Goal: Find specific page/section: Find specific page/section

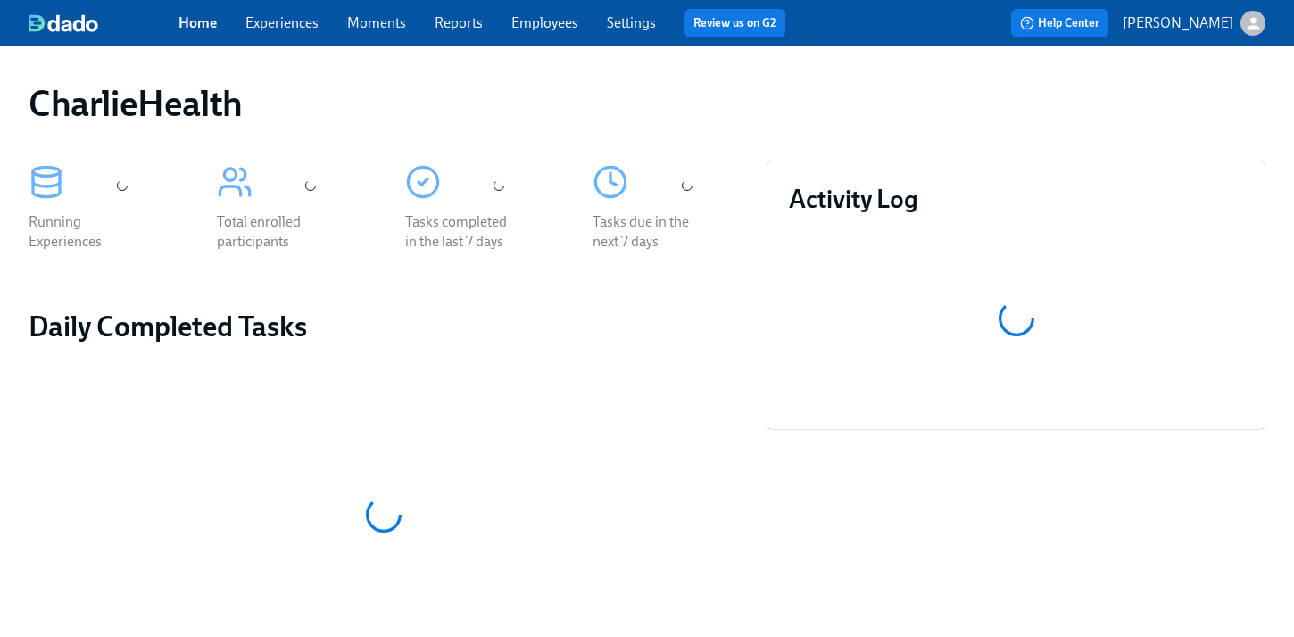
click at [590, 46] on div "CharlieHealth Running Experiences Total enrolled participants Tasks completed i…" at bounding box center [647, 592] width 1294 height 1092
click at [544, 23] on link "Employees" at bounding box center [544, 22] width 67 height 17
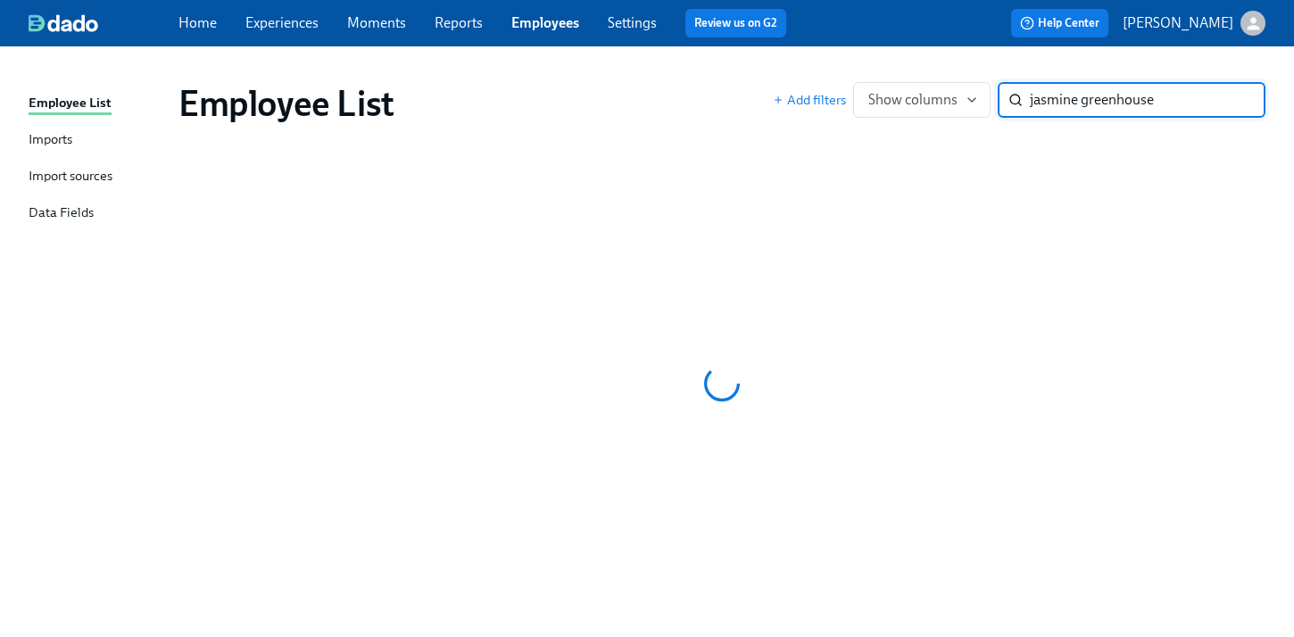
type input "jasmine greenhouse"
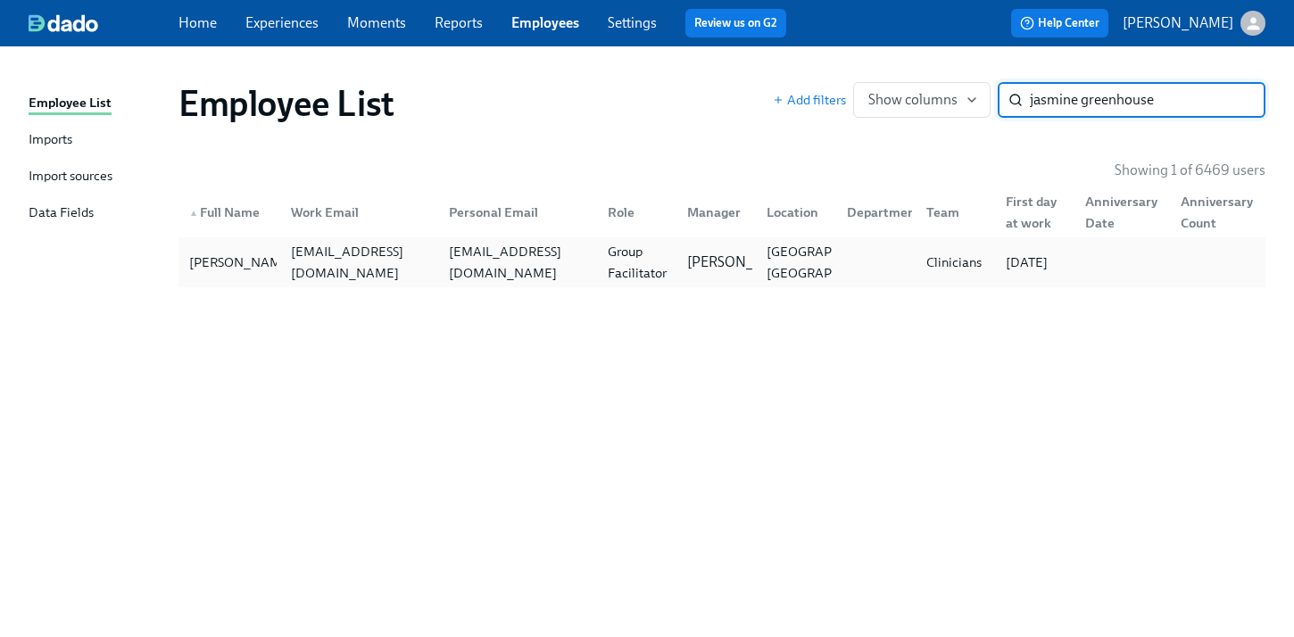
click at [545, 280] on div "Jasmine Greenhouse jasmine.greenhouse@charliehealth.com jgreenhouseonline@gmail…" at bounding box center [721, 262] width 1087 height 50
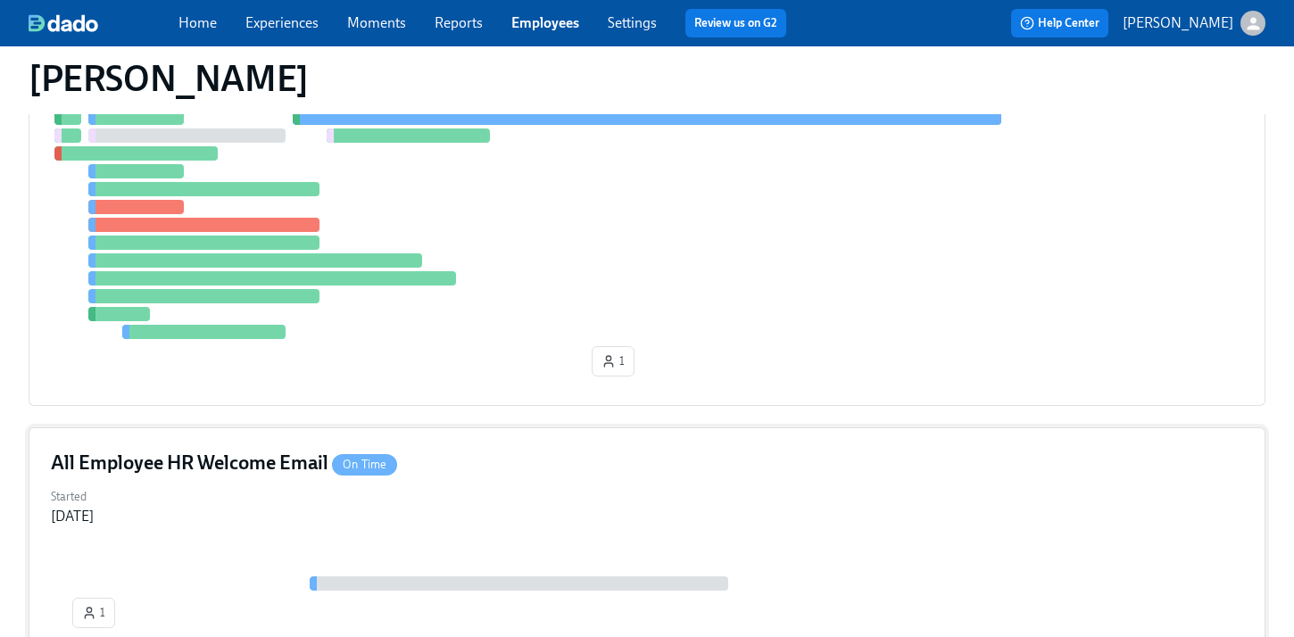
scroll to position [415, 0]
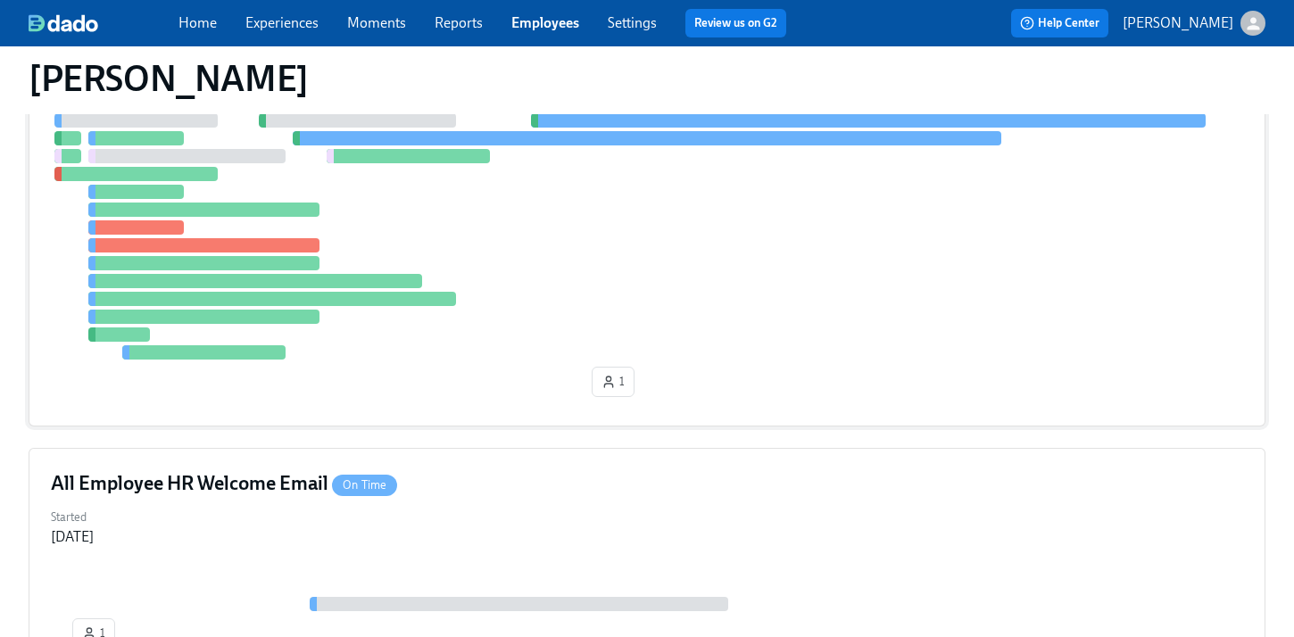
click at [687, 300] on div at bounding box center [647, 236] width 1192 height 246
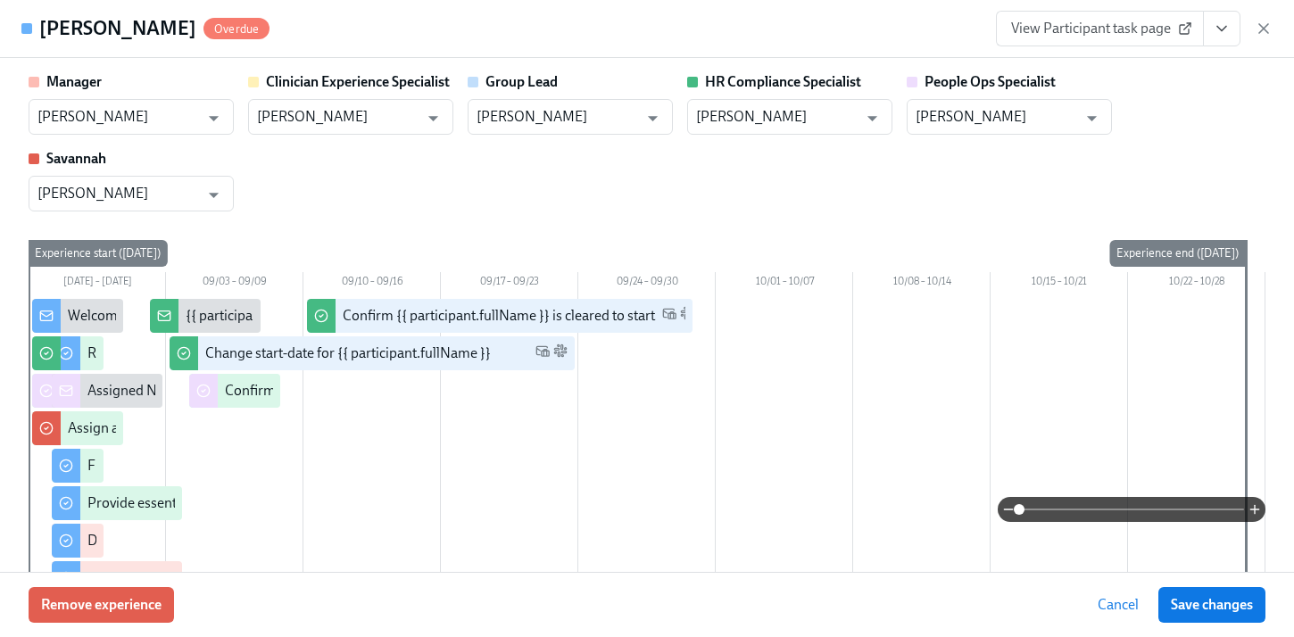
click at [969, 178] on div "Manager Itoro Udoeyop ​ Clinician Experience Specialist Keenan Nessl ​ Group Le…" at bounding box center [647, 141] width 1237 height 139
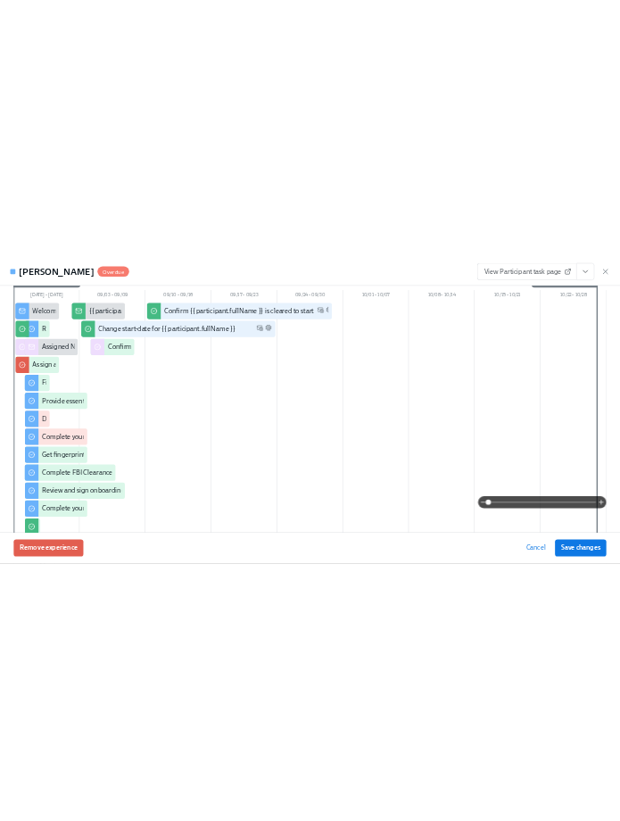
scroll to position [0, 0]
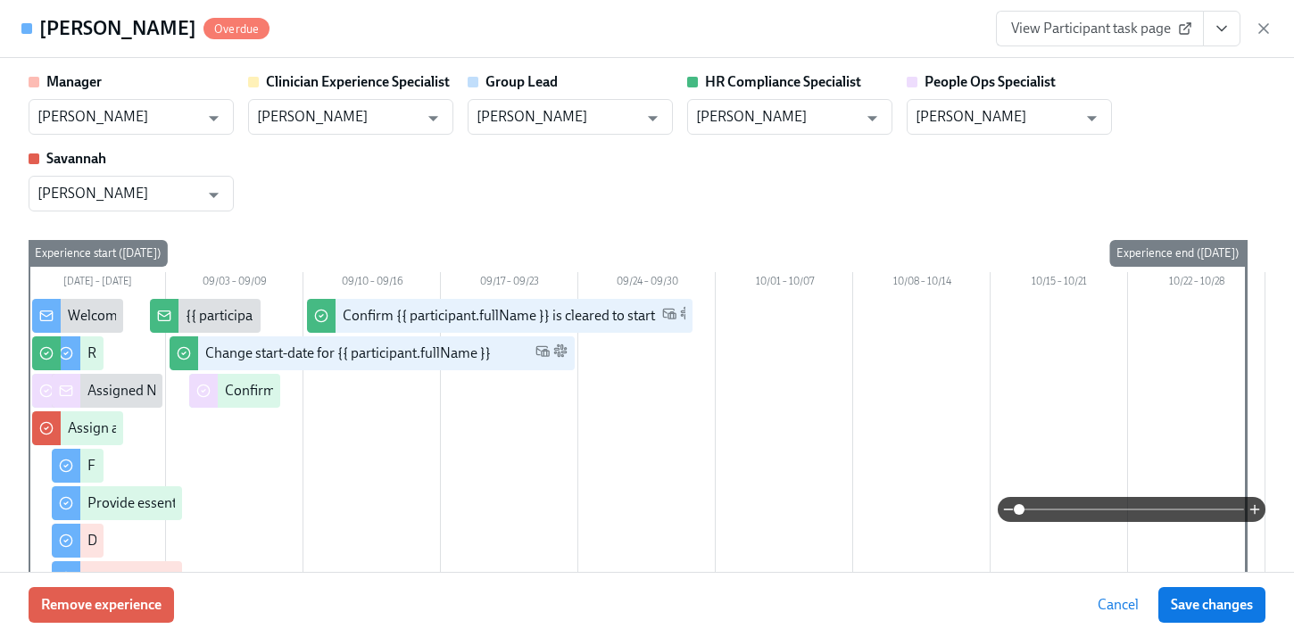
click at [1215, 45] on button "View task page" at bounding box center [1221, 29] width 37 height 36
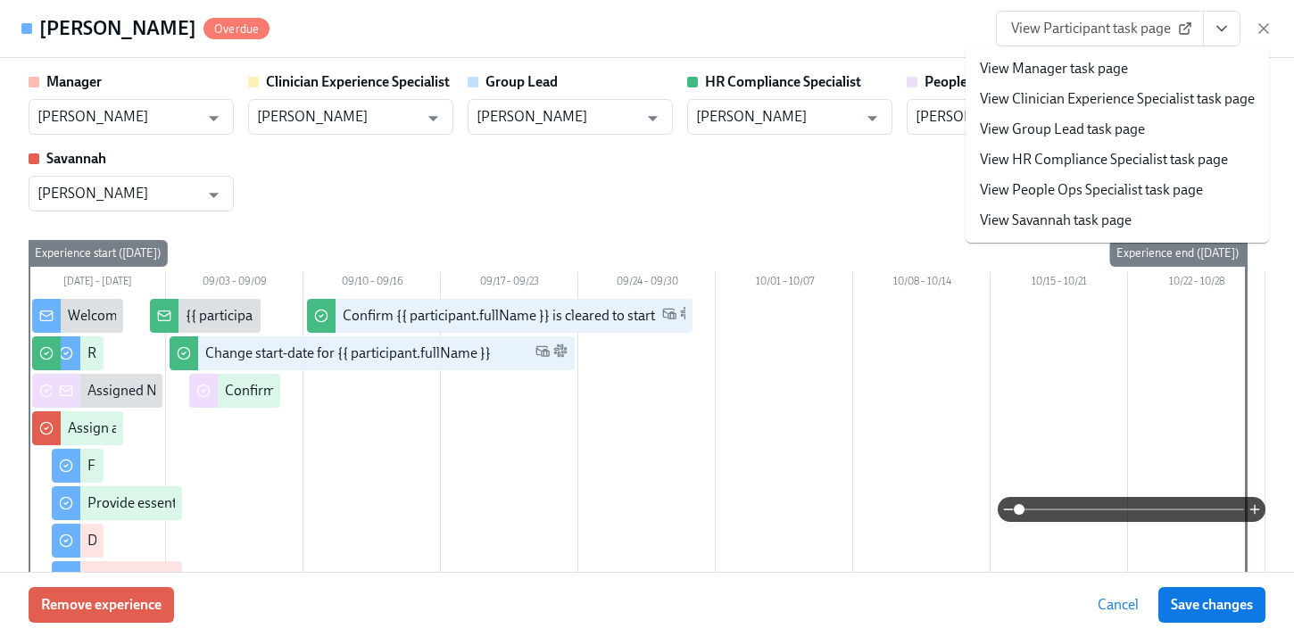
click at [1067, 156] on link "View HR Compliance Specialist task page" at bounding box center [1104, 160] width 248 height 20
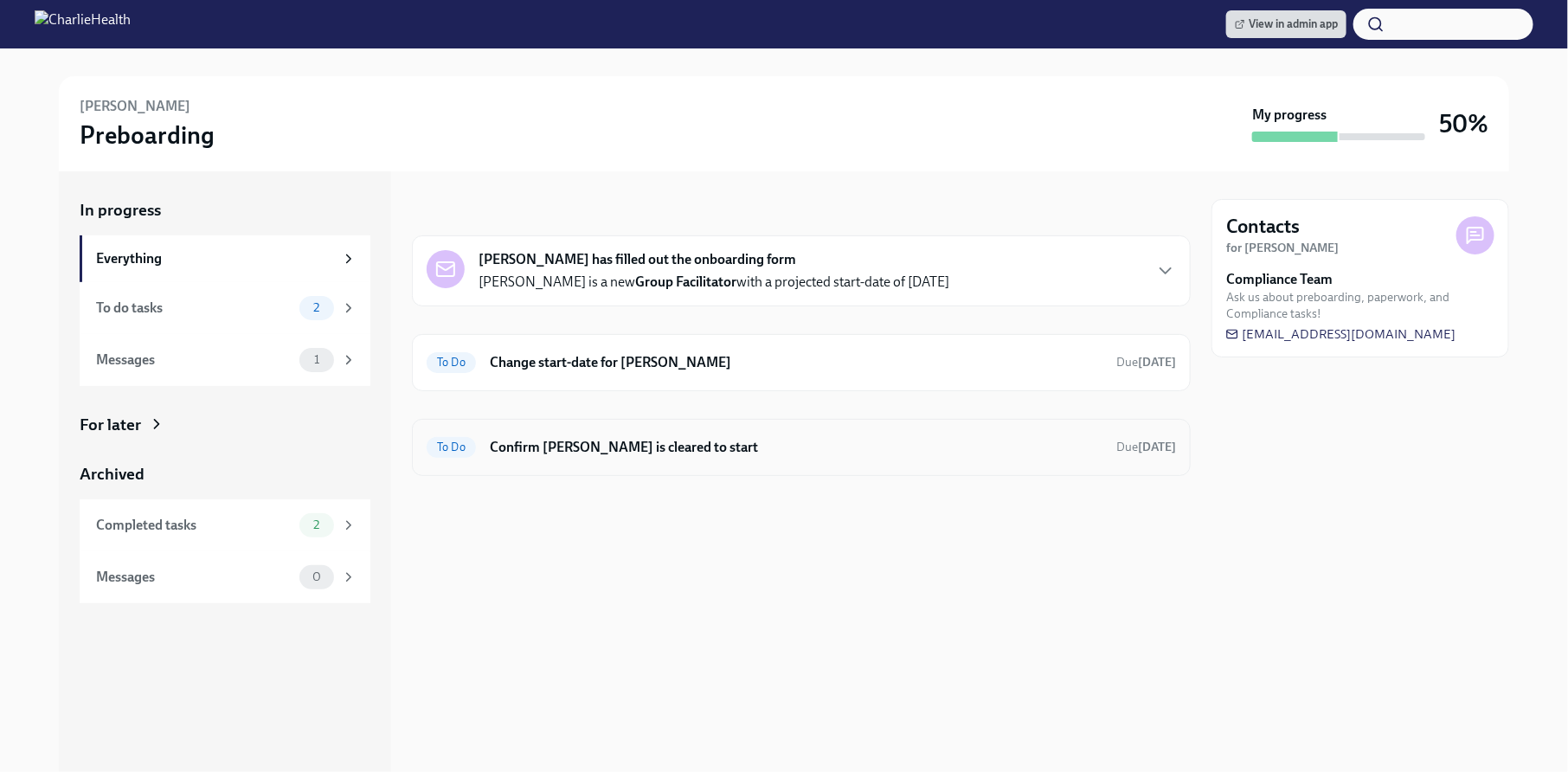
click at [639, 466] on div "To Do Confirm Jasmine Greenhouse is cleared to start Due Sep 30th" at bounding box center [801, 447] width 779 height 57
click at [612, 437] on h6 "Confirm [PERSON_NAME] is cleared to start" at bounding box center [796, 447] width 613 height 19
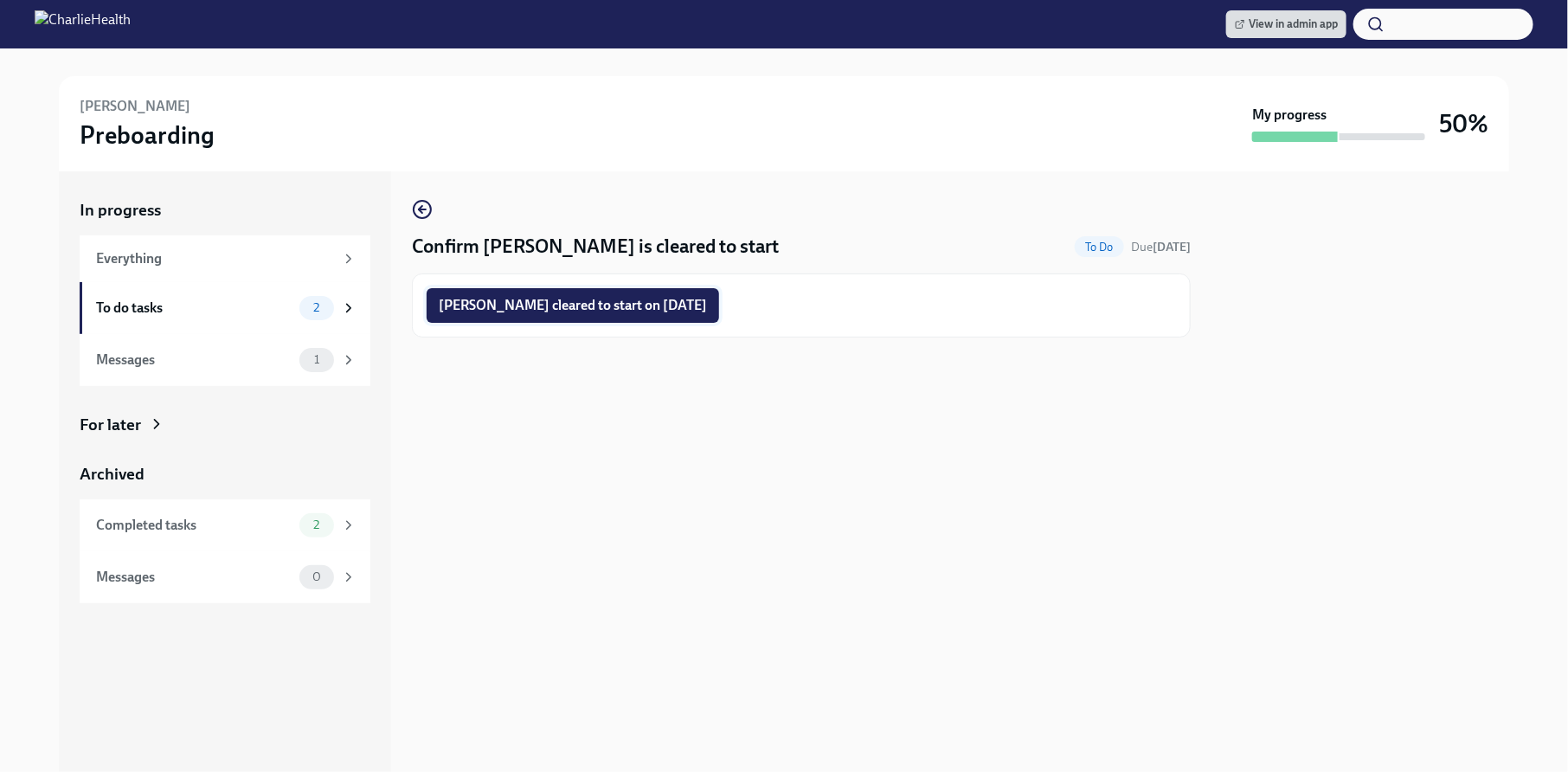
click at [597, 309] on span "Jasmine Greenhouse cleared to start on 09/15/2025" at bounding box center [572, 306] width 269 height 17
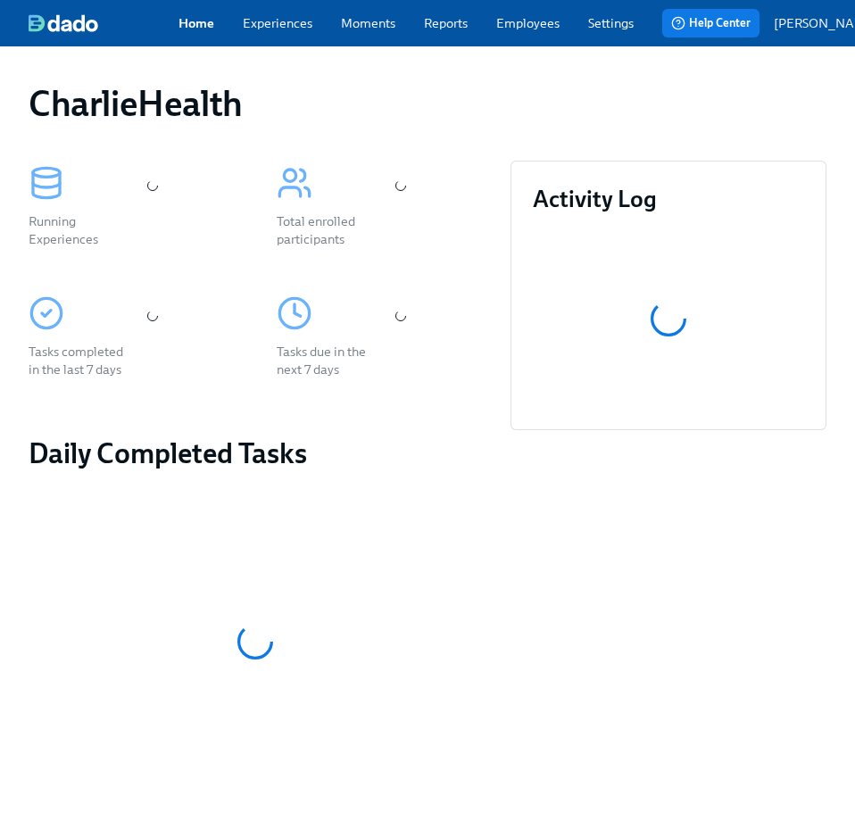
click at [531, 32] on link "Employees" at bounding box center [527, 23] width 63 height 18
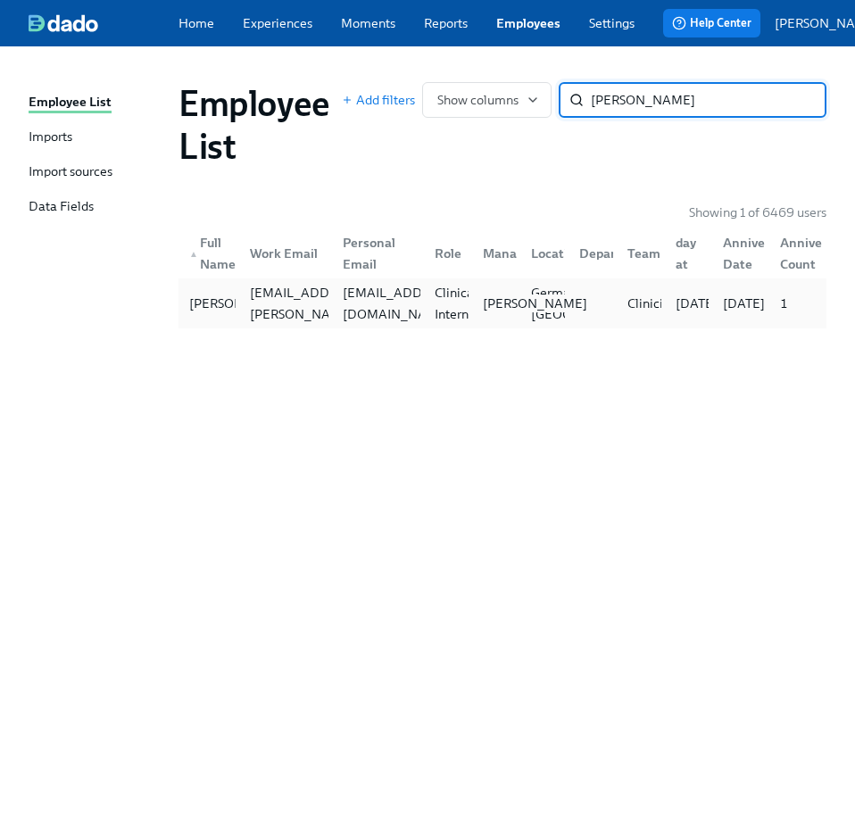
type input "karen o"
click at [486, 308] on p "Maggie Martinez" at bounding box center [535, 303] width 104 height 18
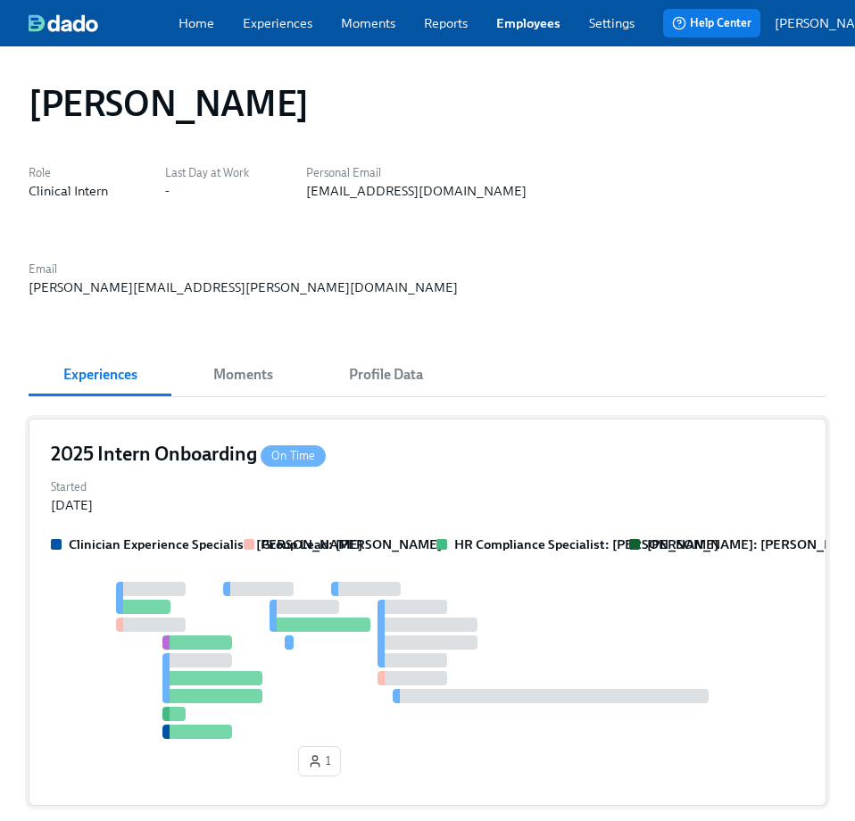
click at [404, 441] on div "2025 Intern Onboarding On Time" at bounding box center [427, 454] width 753 height 27
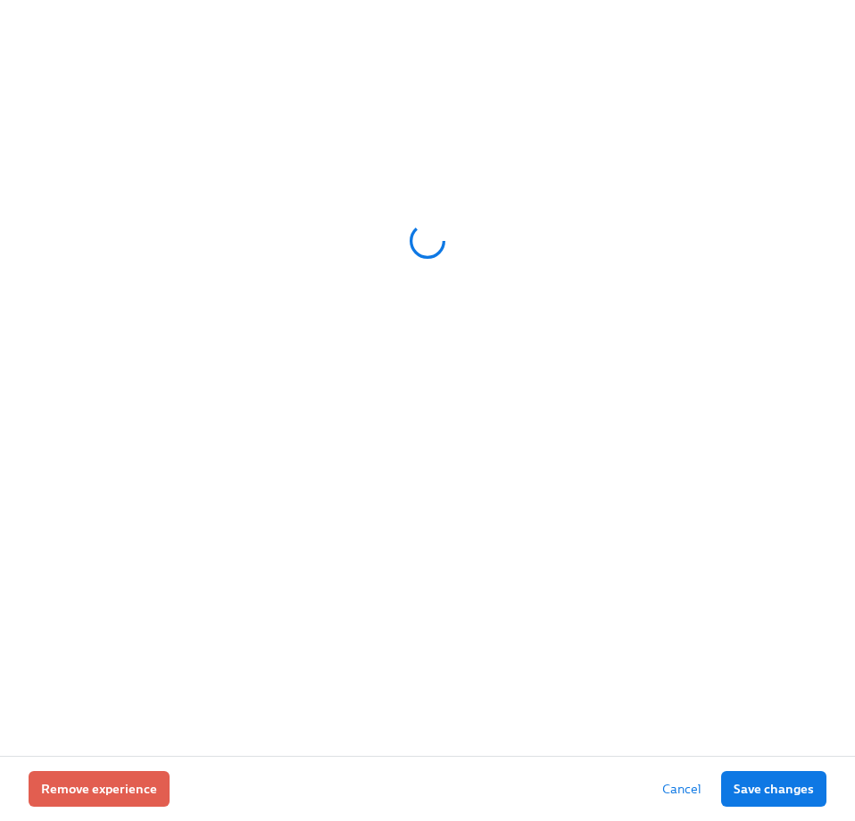
click at [404, 368] on div at bounding box center [428, 241] width 798 height 446
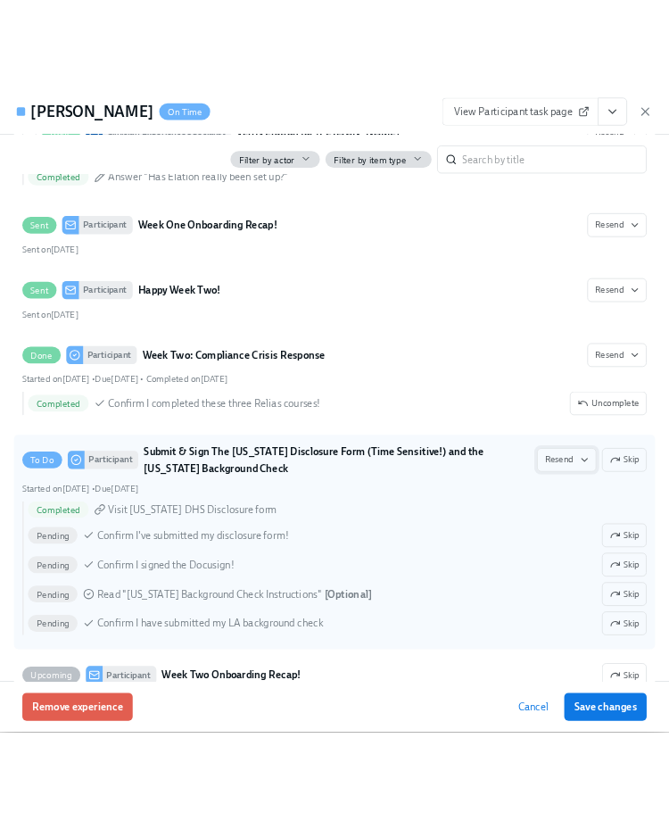
scroll to position [2149, 0]
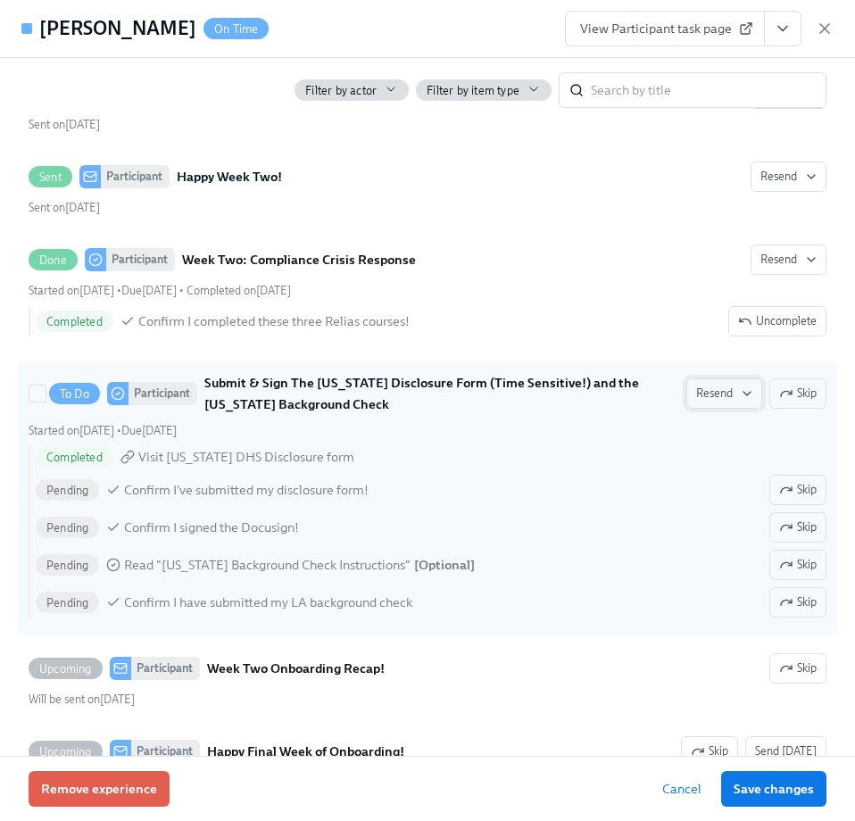
click at [689, 402] on span "Resend" at bounding box center [724, 394] width 56 height 18
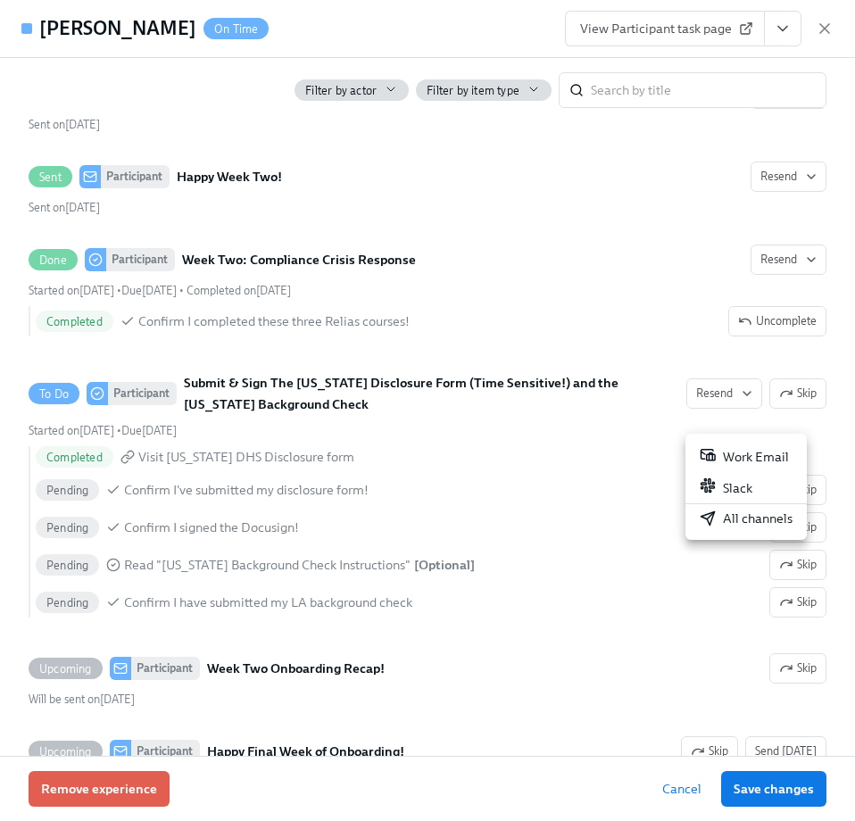
click at [689, 520] on div "All channels" at bounding box center [745, 518] width 93 height 18
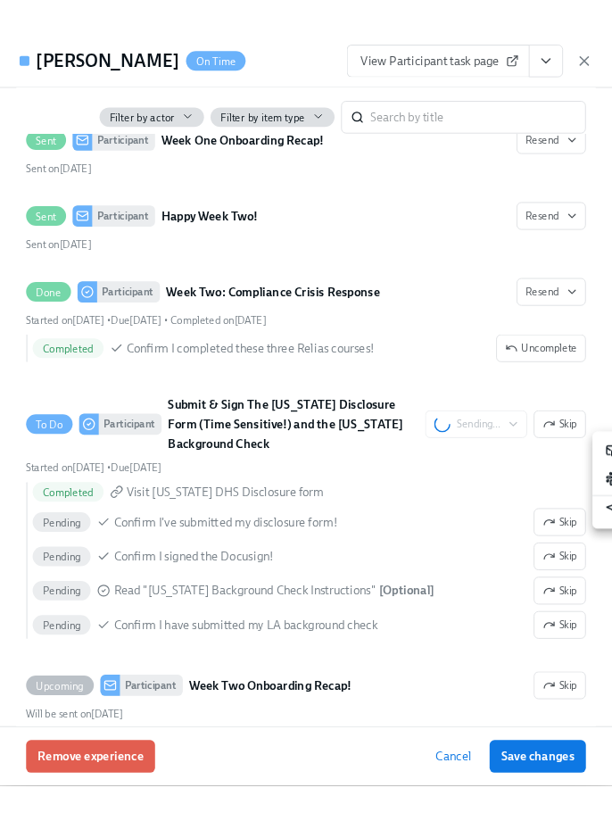
scroll to position [2171, 0]
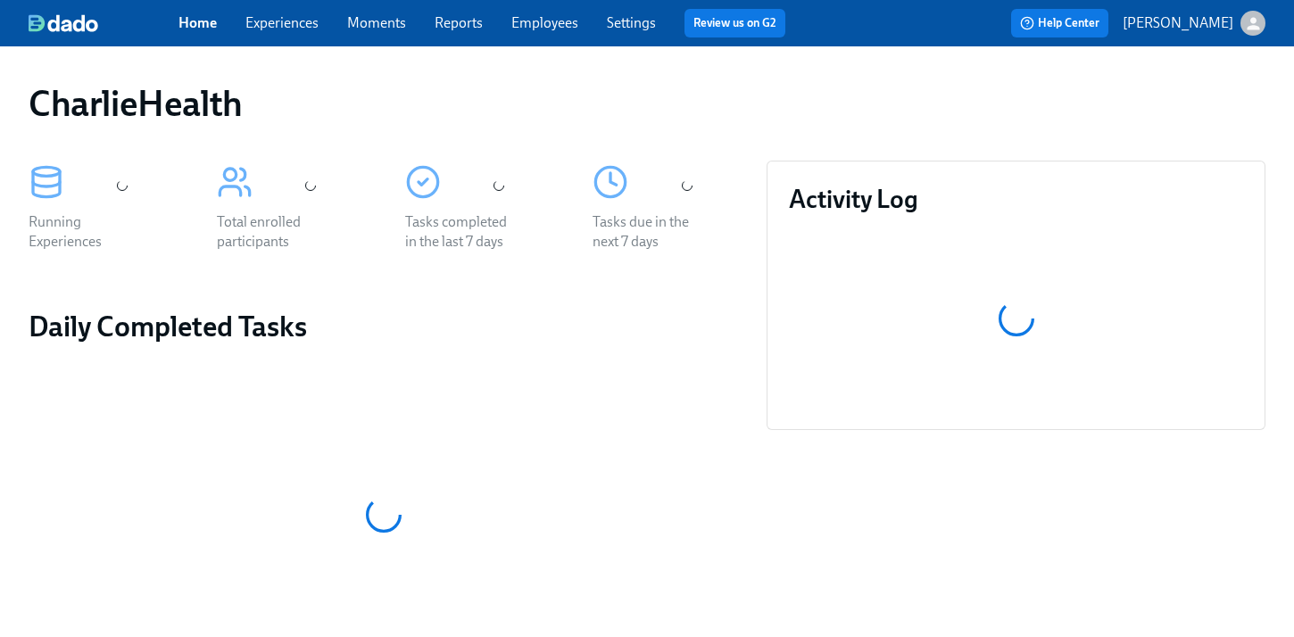
click at [545, 35] on div "Home Experiences Moments Reports Employees Settings Review us on G2" at bounding box center [488, 23] width 621 height 29
click at [550, 20] on link "Employees" at bounding box center [544, 22] width 67 height 17
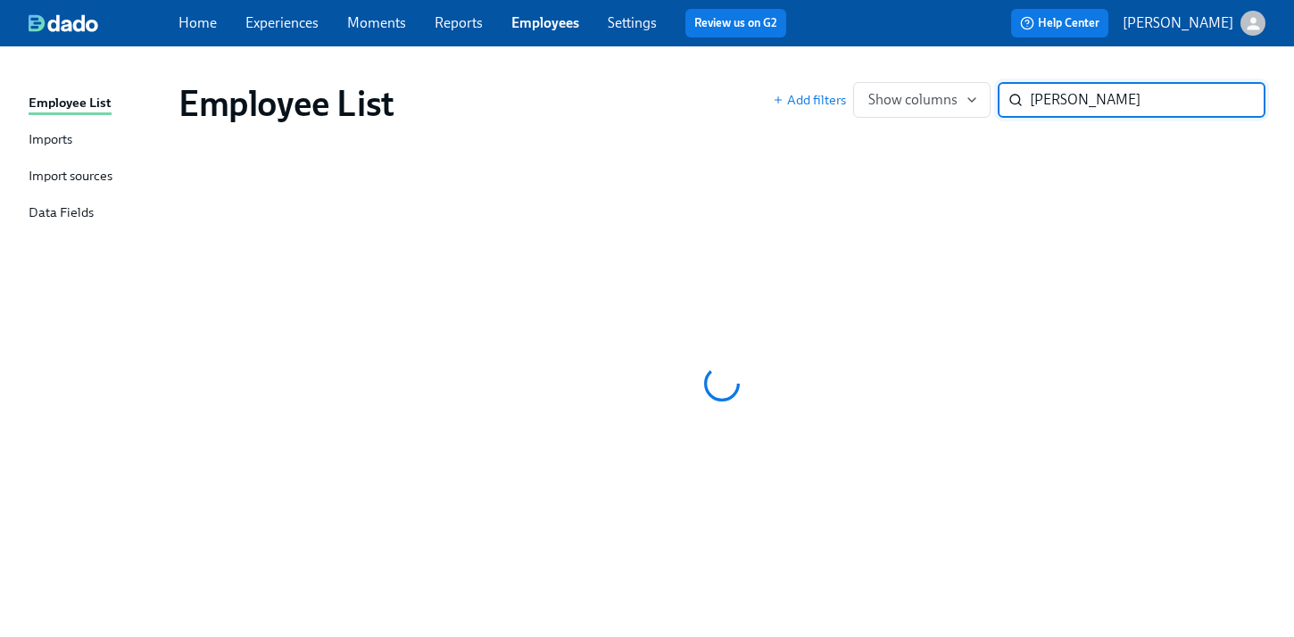
type input "[PERSON_NAME]"
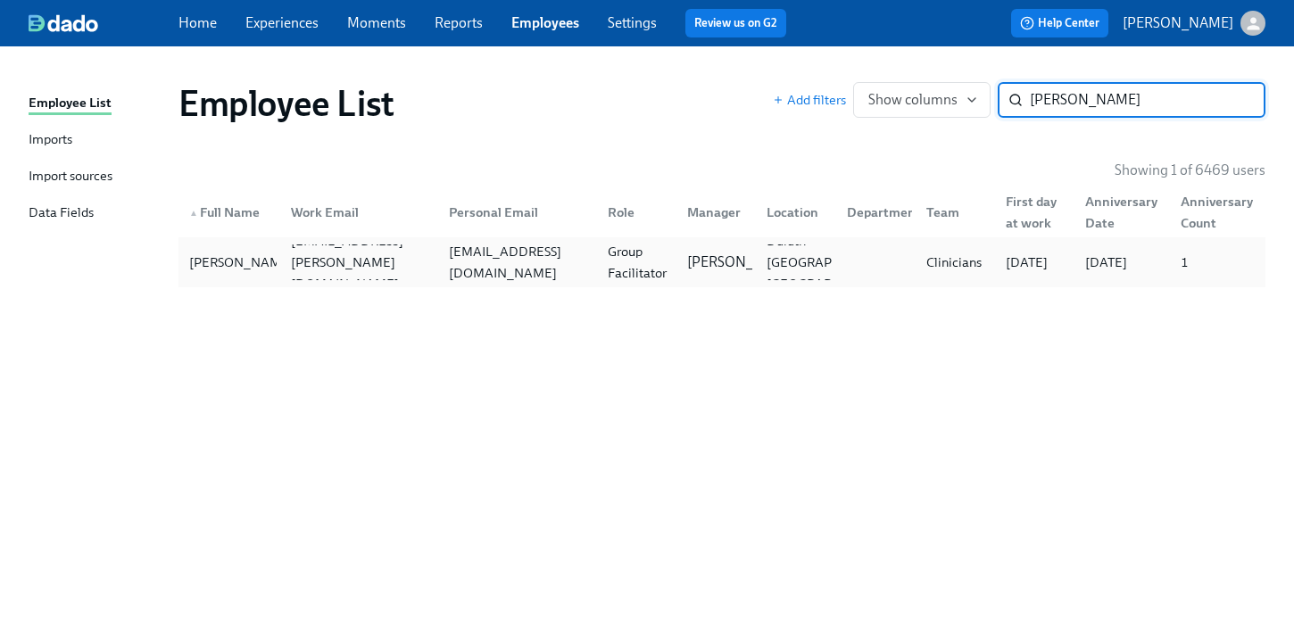
click at [479, 264] on div "briaunaterie@gmail.com" at bounding box center [518, 262] width 152 height 43
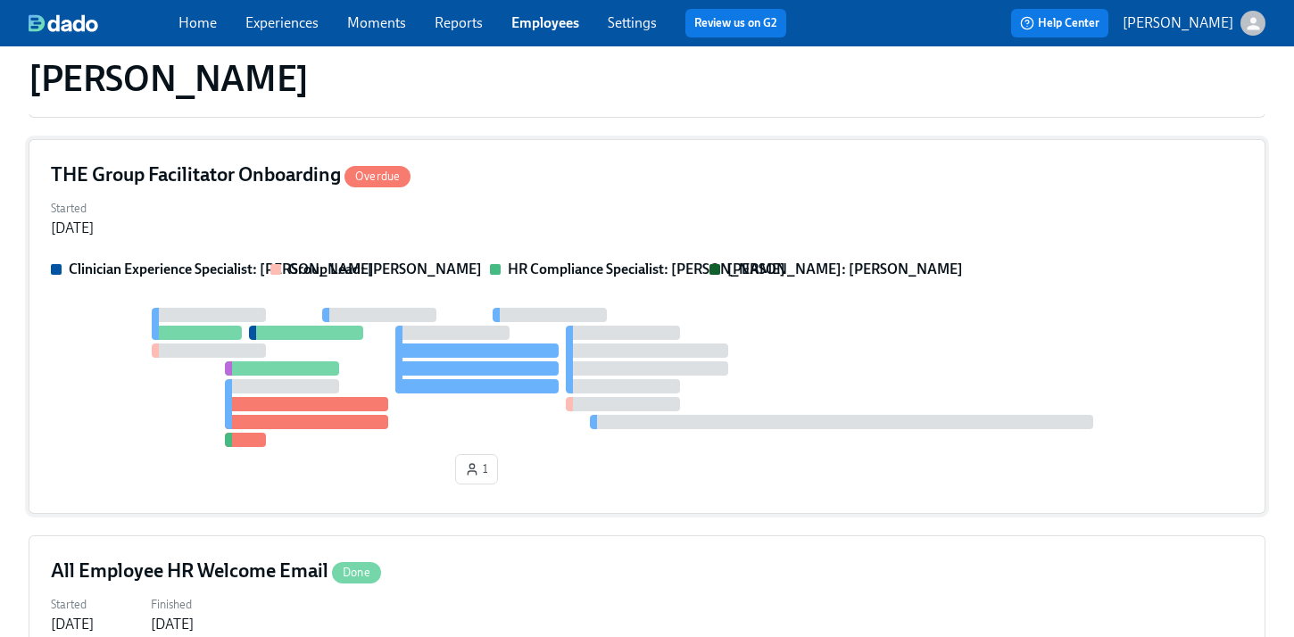
scroll to position [761, 0]
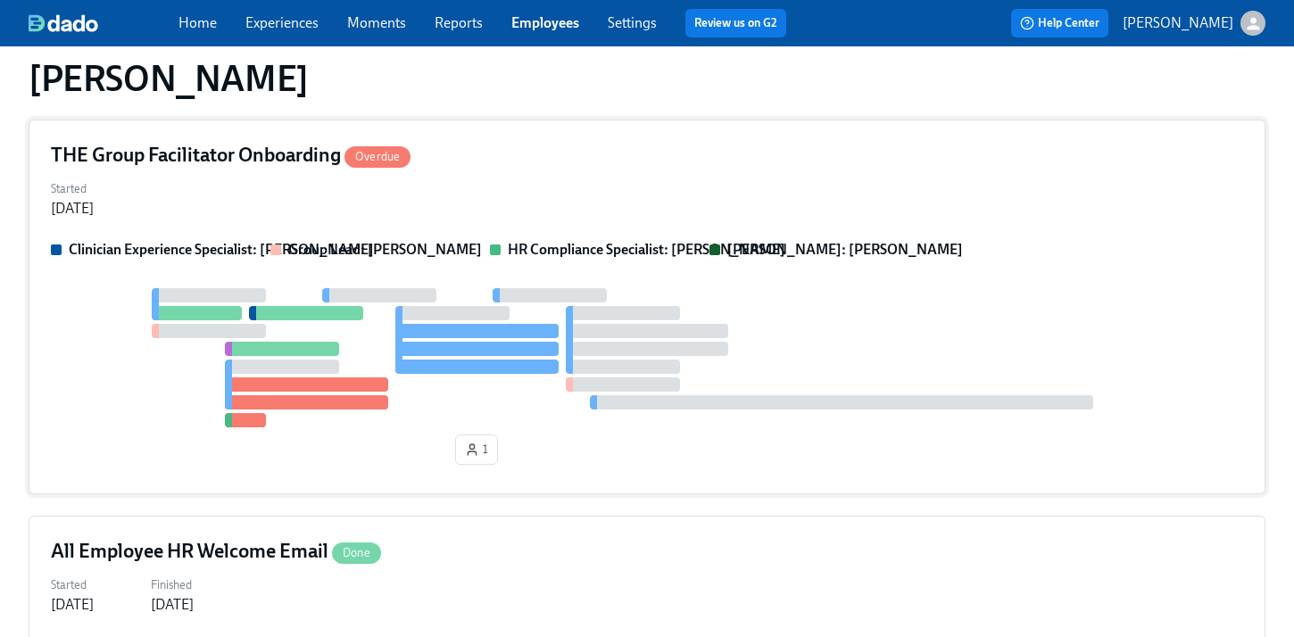
click at [760, 277] on div "Clinician Experience Specialist: Maggie Greenawalt Group Lead: Marlee Billingsl…" at bounding box center [647, 356] width 1192 height 232
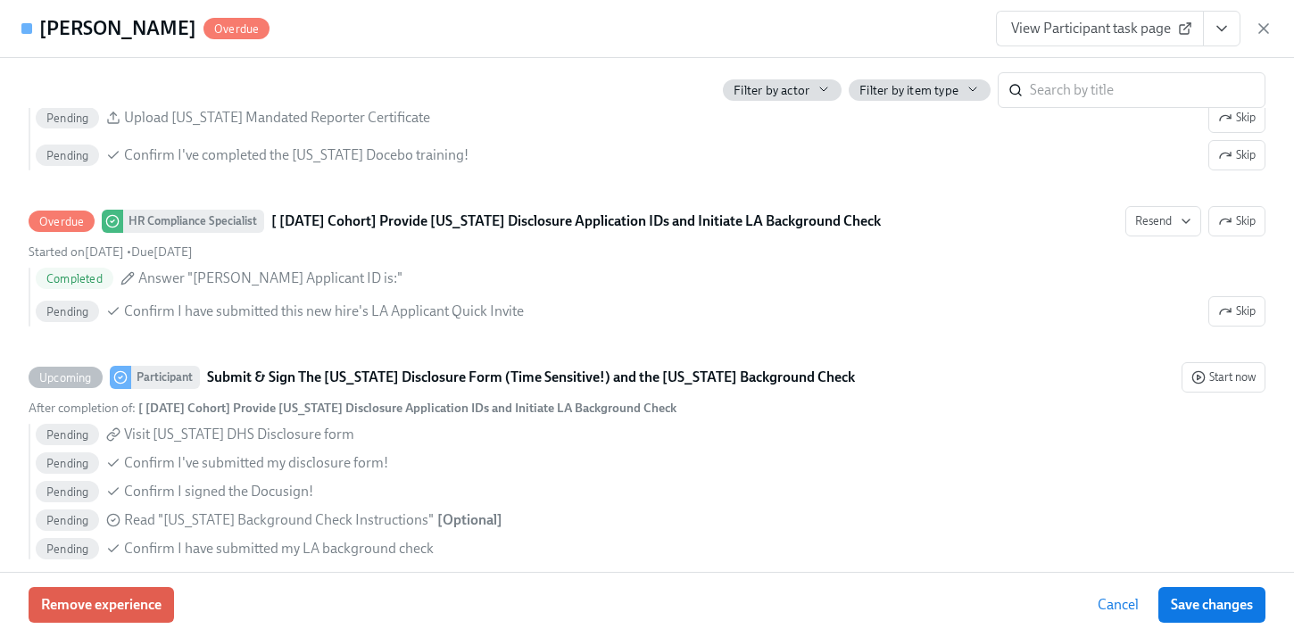
scroll to position [1737, 0]
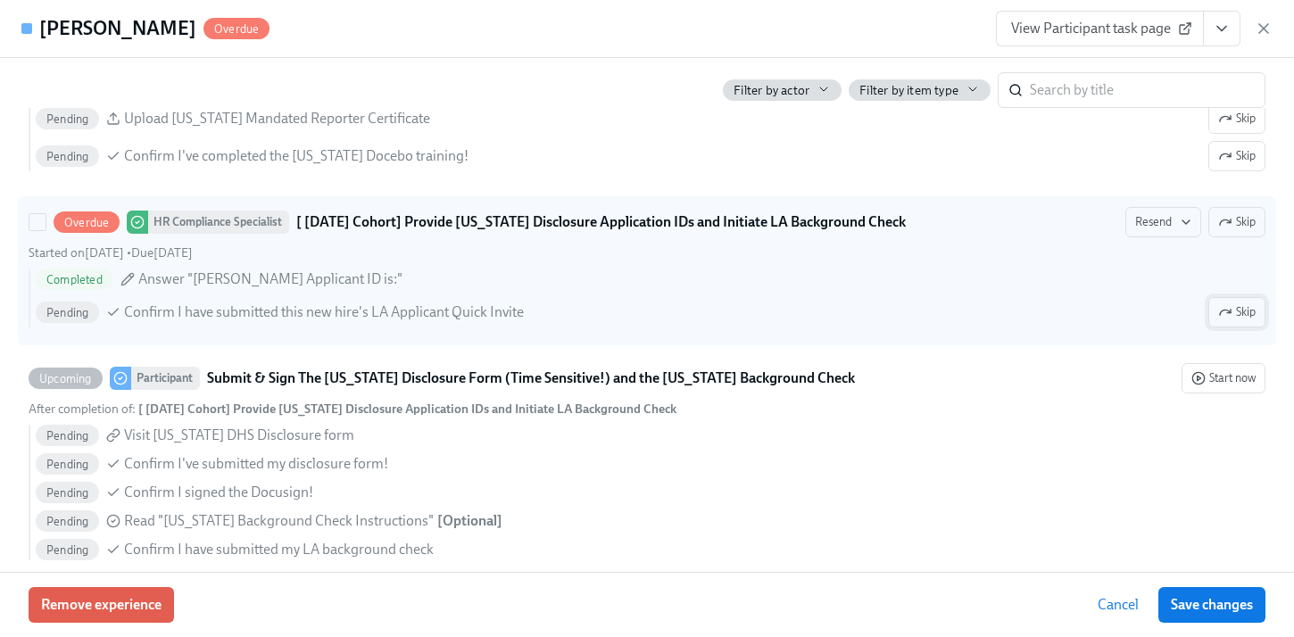
click at [1221, 316] on icon "button" at bounding box center [1225, 312] width 14 height 14
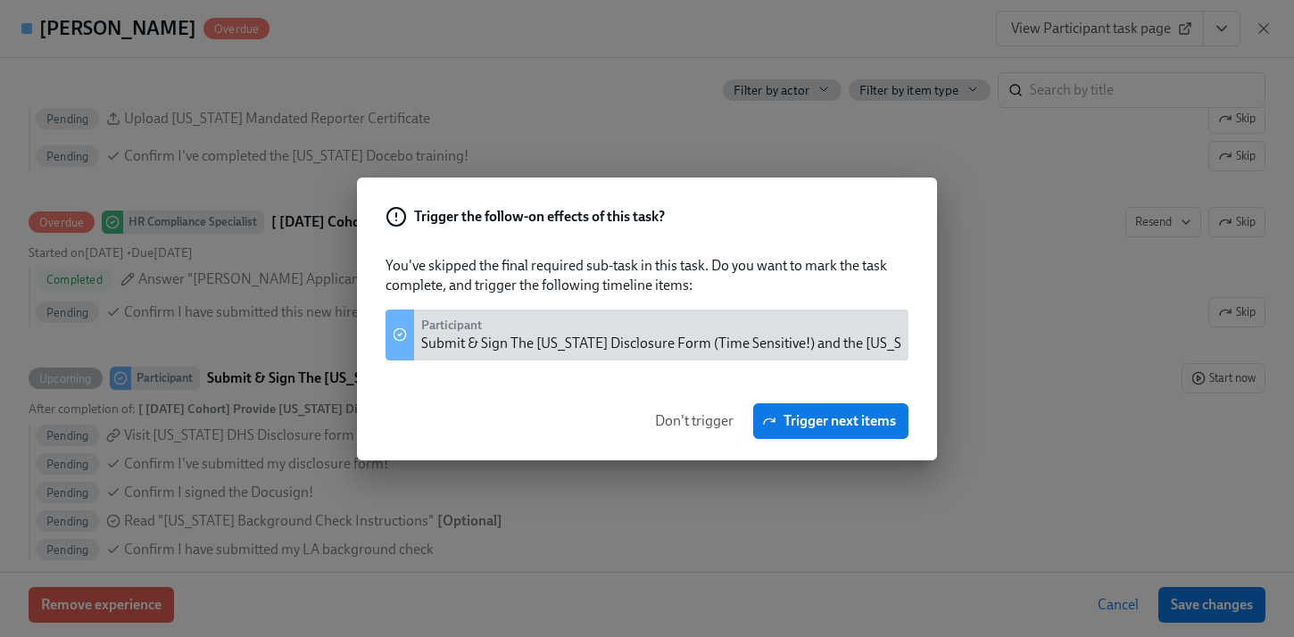
click at [692, 413] on span "Don't trigger" at bounding box center [694, 421] width 79 height 18
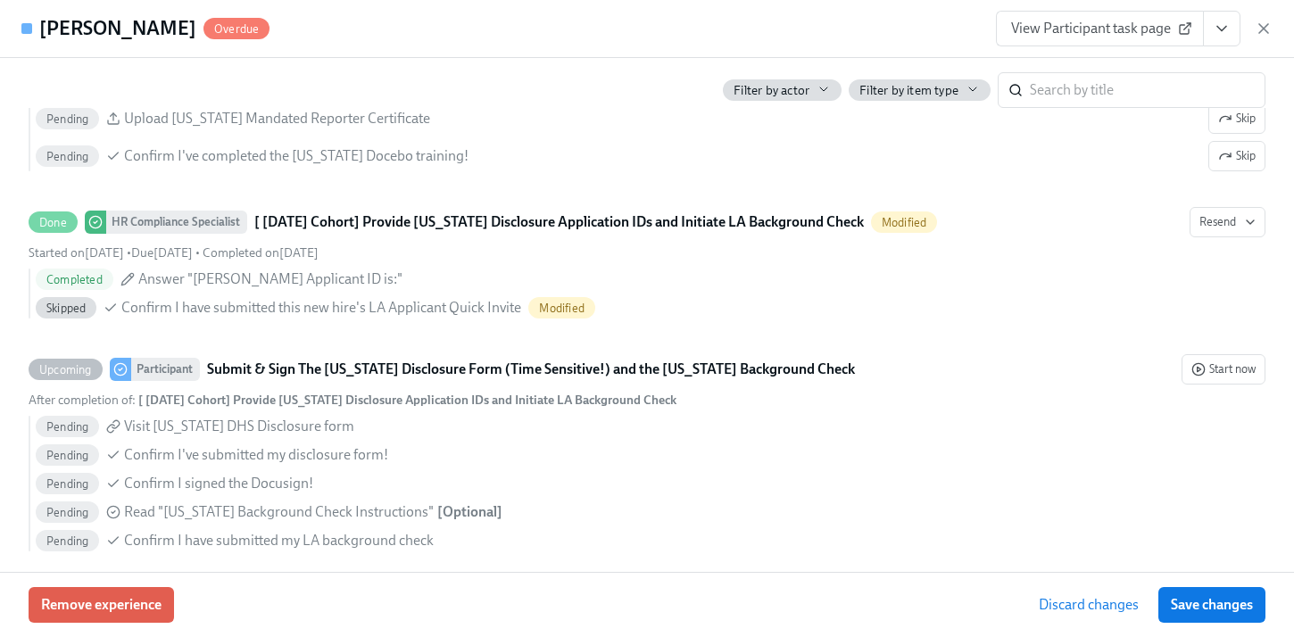
click at [1234, 40] on button "View task page" at bounding box center [1221, 29] width 37 height 36
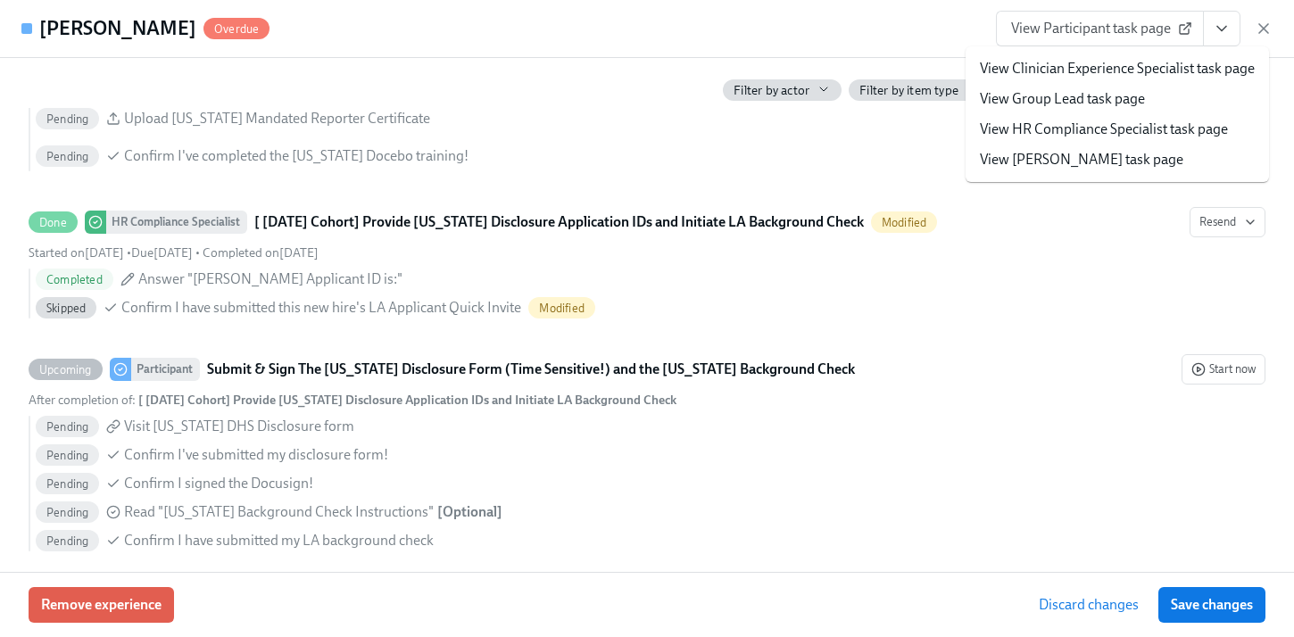
click at [1101, 142] on li "View HR Compliance Specialist task page" at bounding box center [1116, 129] width 303 height 30
click at [1089, 135] on link "View HR Compliance Specialist task page" at bounding box center [1104, 130] width 248 height 20
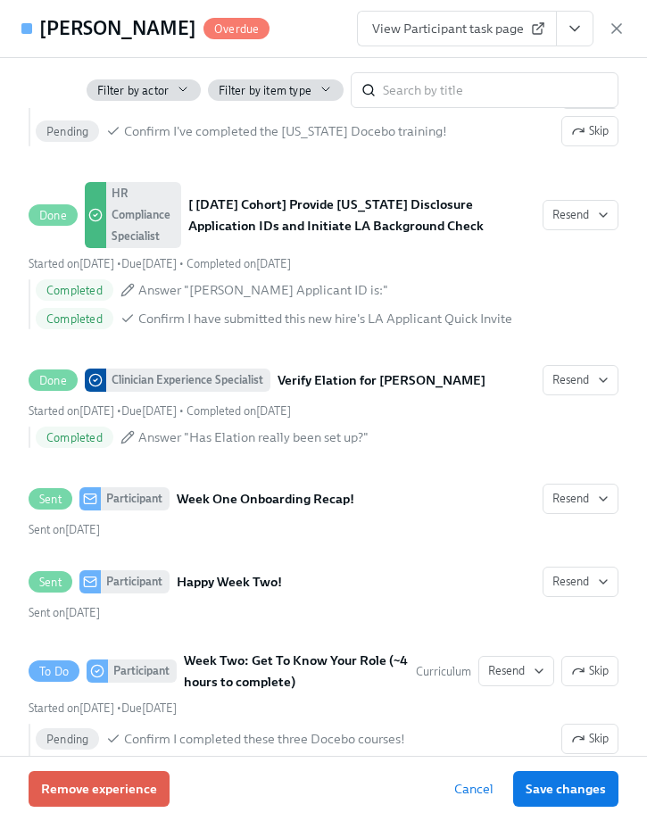
scroll to position [757, 0]
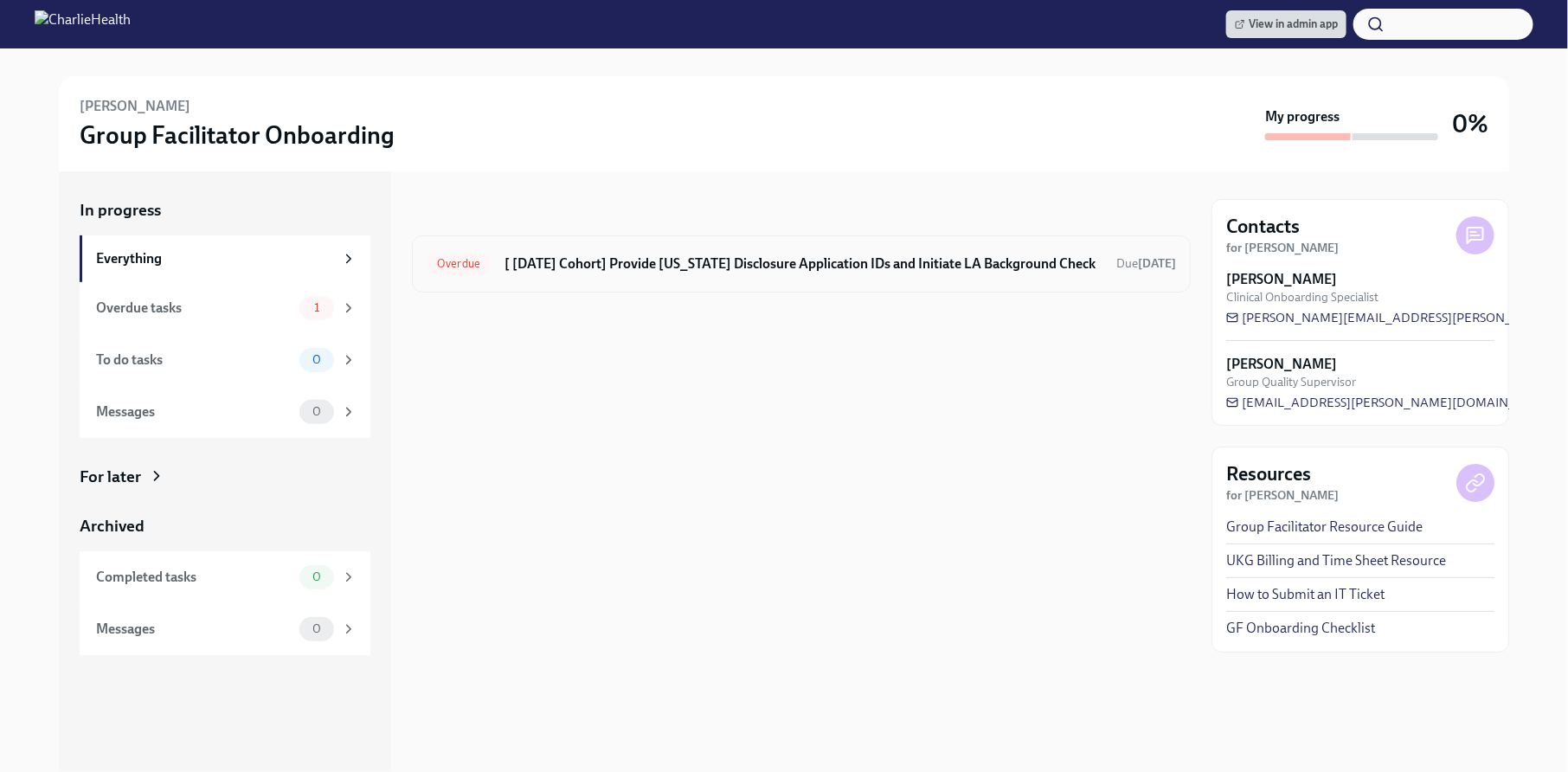
click at [731, 270] on h6 "[ [DATE] Cohort] Provide [US_STATE] Disclosure Application IDs and Initiate LA …" at bounding box center [803, 264] width 597 height 19
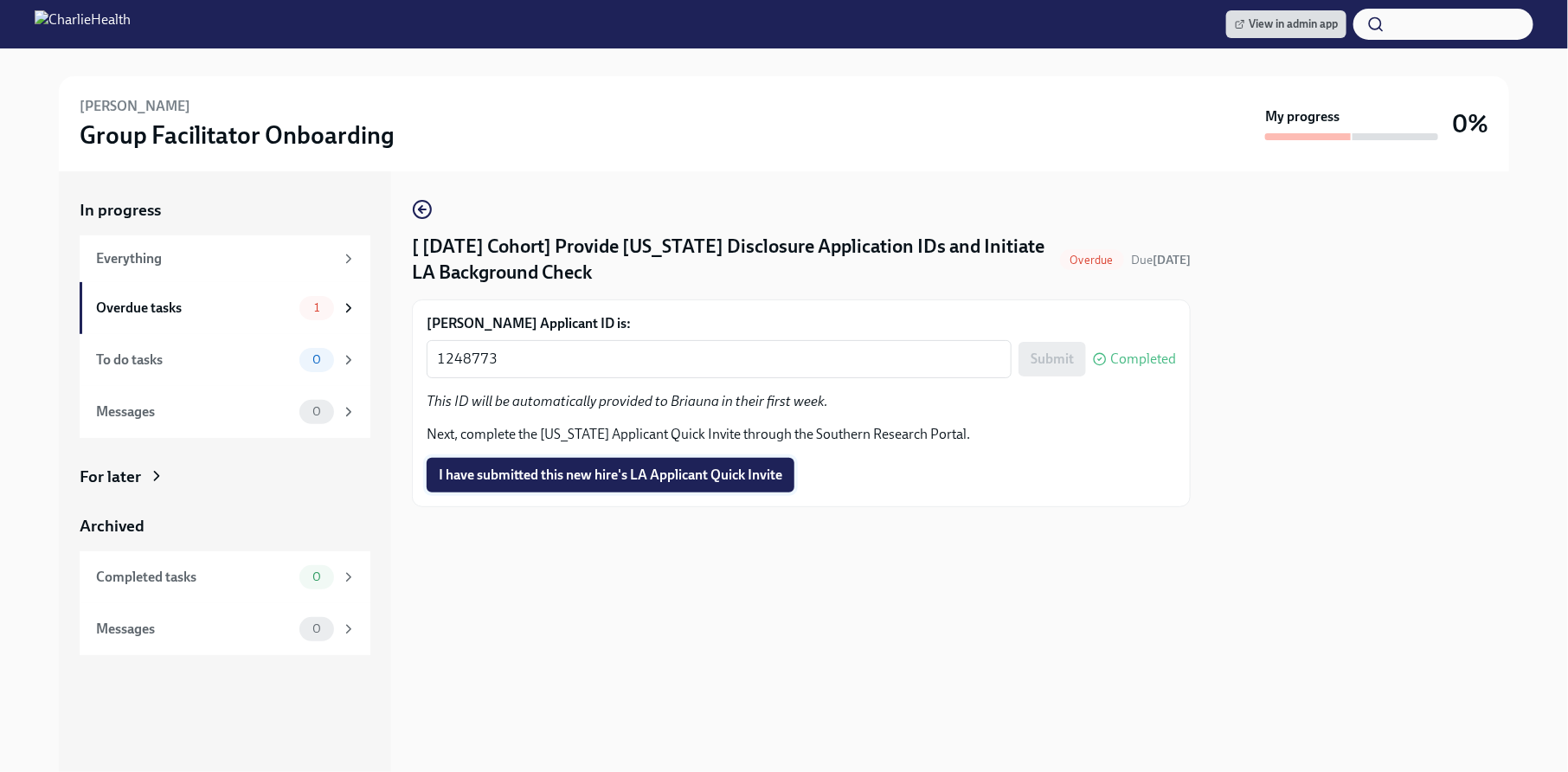
click at [642, 479] on span "I have submitted this new hire's LA Applicant Quick Invite" at bounding box center [610, 475] width 343 height 17
